Goal: Transaction & Acquisition: Register for event/course

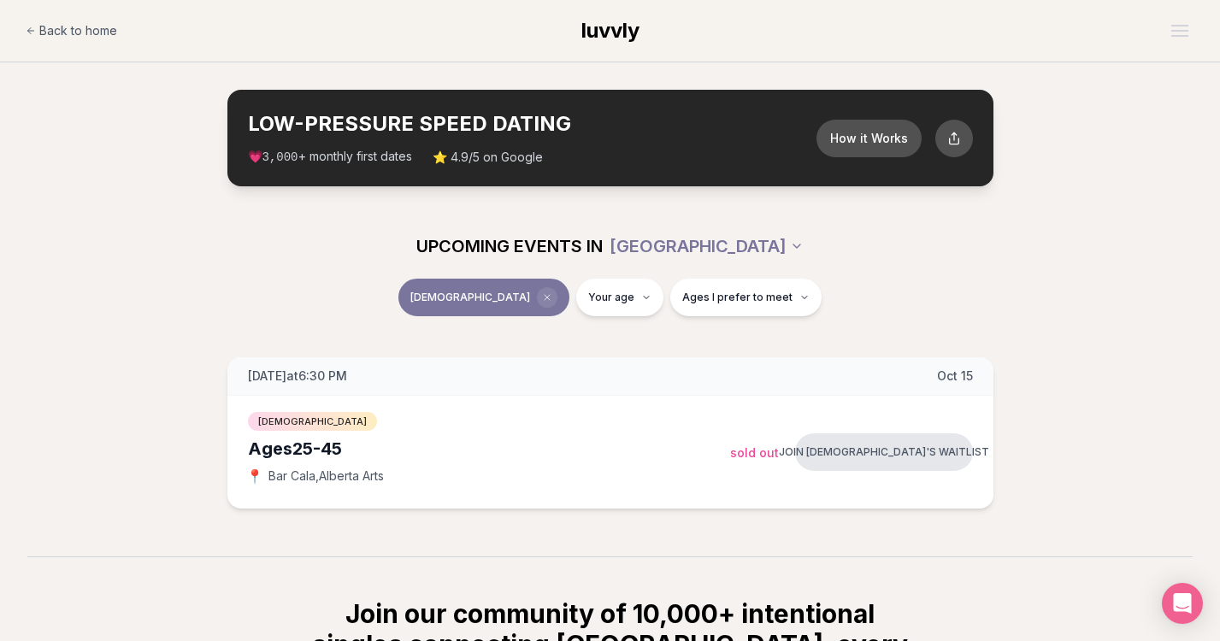
click at [542, 298] on icon "Clear event type filter" at bounding box center [547, 297] width 10 height 10
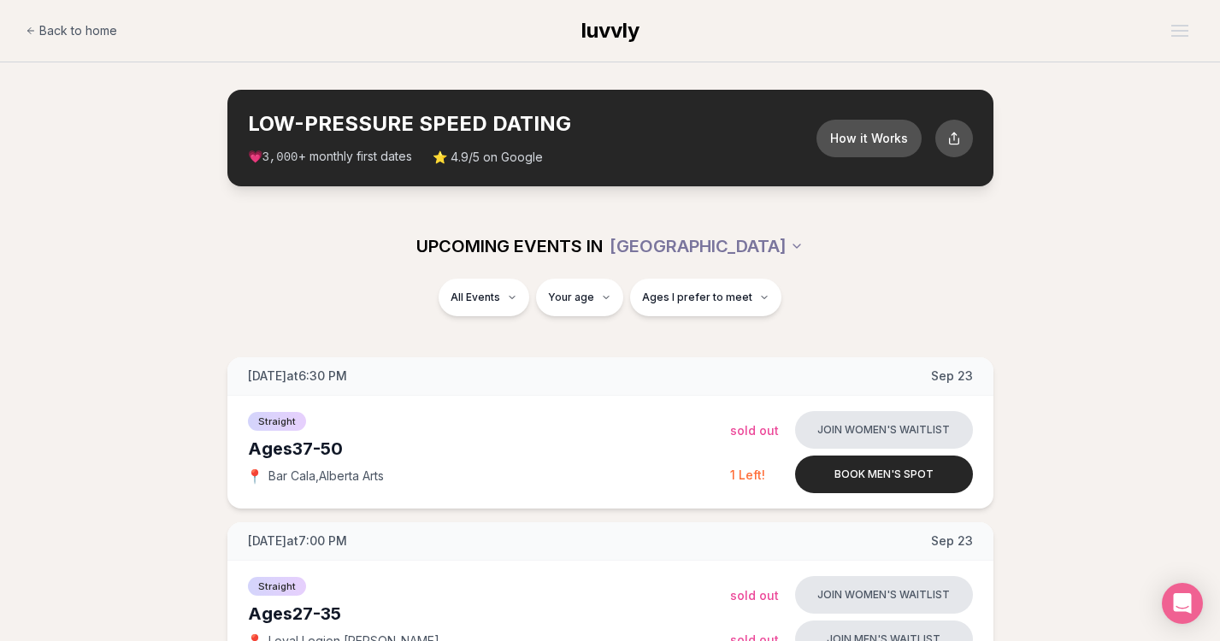
scroll to position [13, 0]
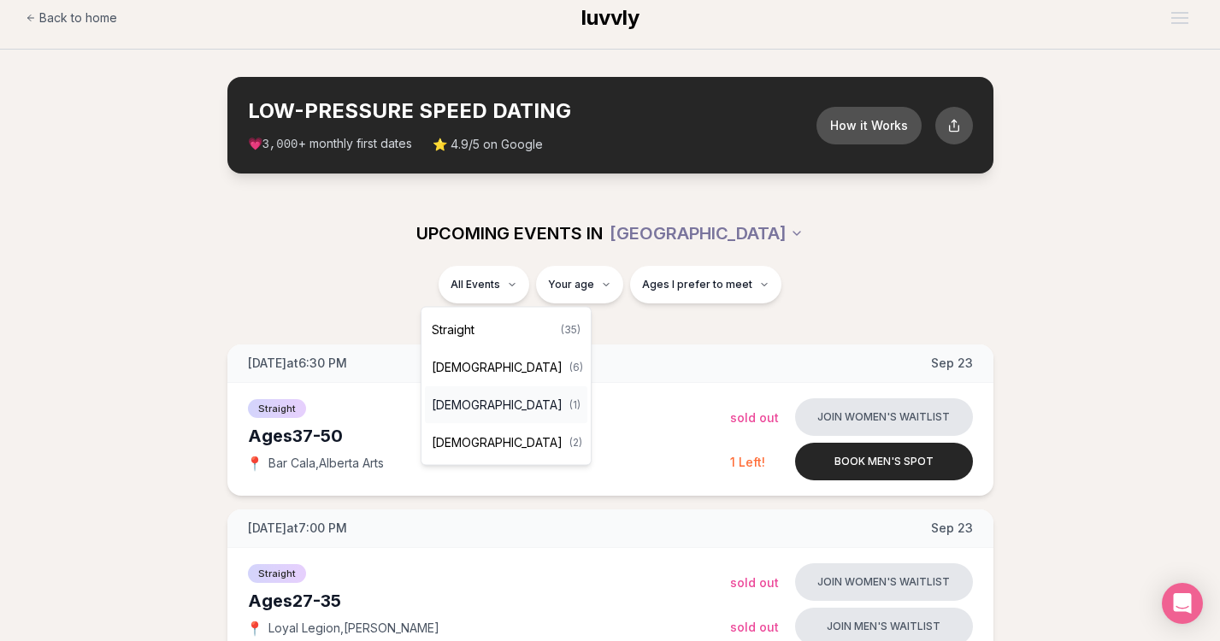
click at [479, 403] on span "[DEMOGRAPHIC_DATA]" at bounding box center [497, 405] width 131 height 17
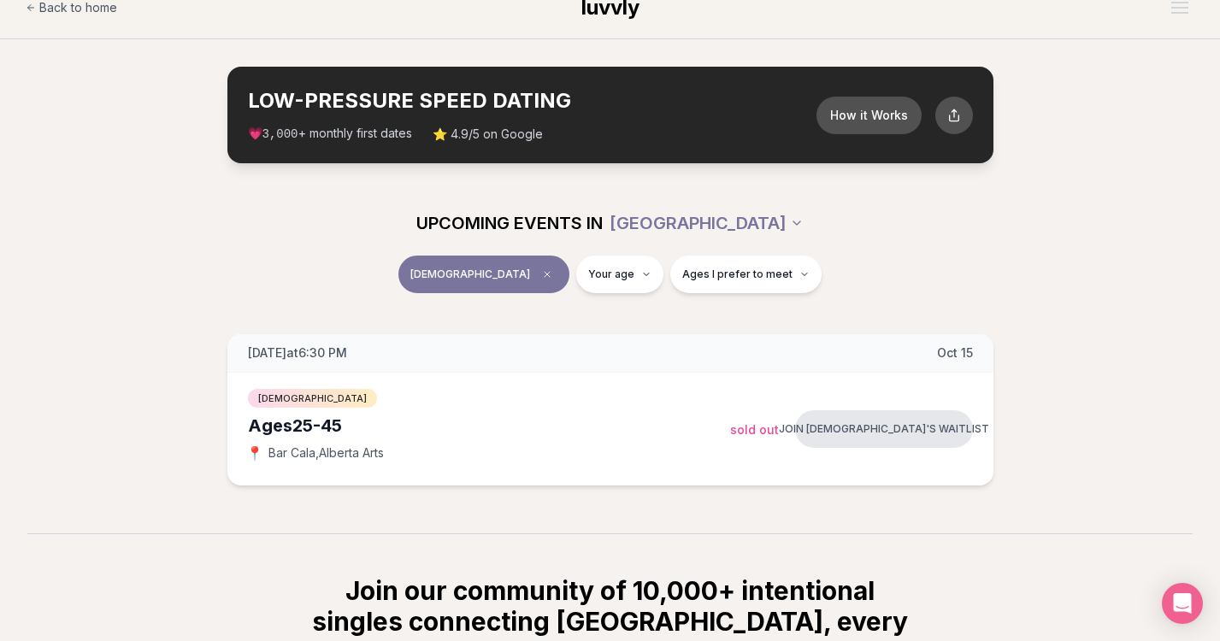
scroll to position [24, 0]
